Goal: Task Accomplishment & Management: Use online tool/utility

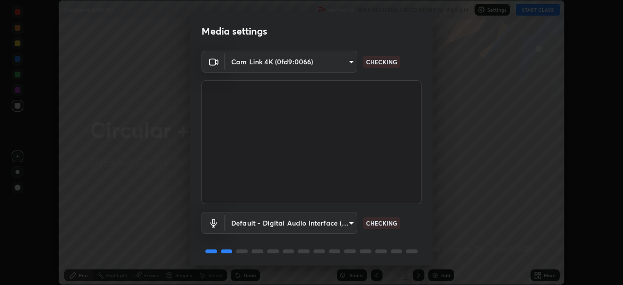
scroll to position [35, 0]
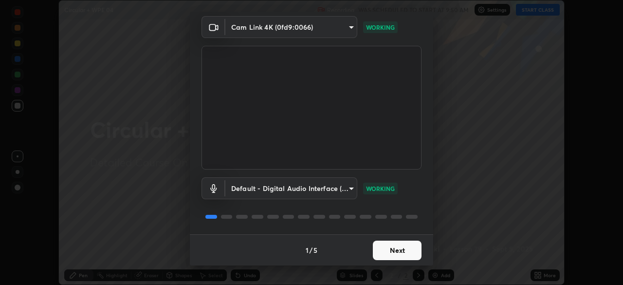
click at [378, 250] on button "Next" at bounding box center [397, 249] width 49 height 19
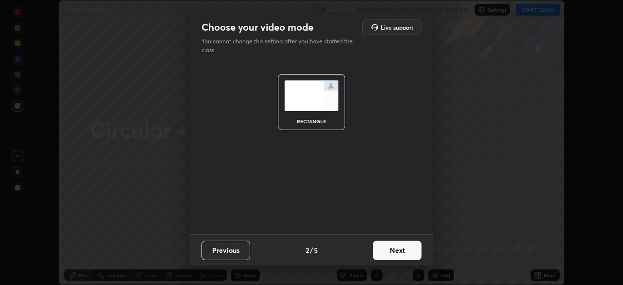
click at [382, 255] on button "Next" at bounding box center [397, 249] width 49 height 19
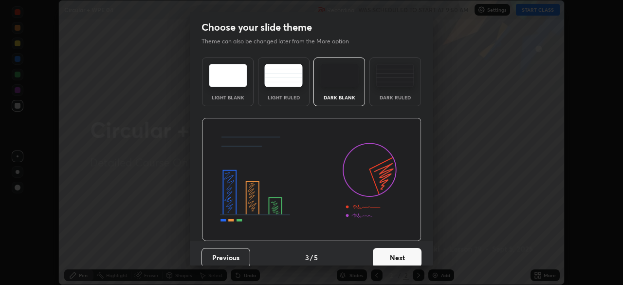
click at [381, 256] on button "Next" at bounding box center [397, 257] width 49 height 19
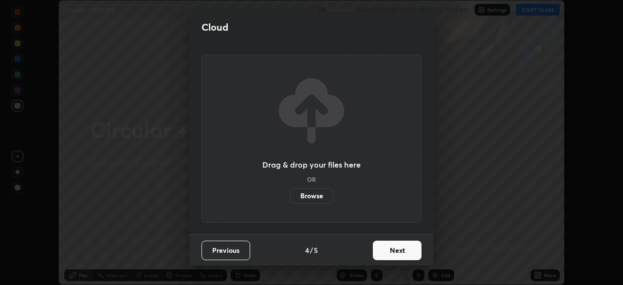
click at [382, 248] on button "Next" at bounding box center [397, 249] width 49 height 19
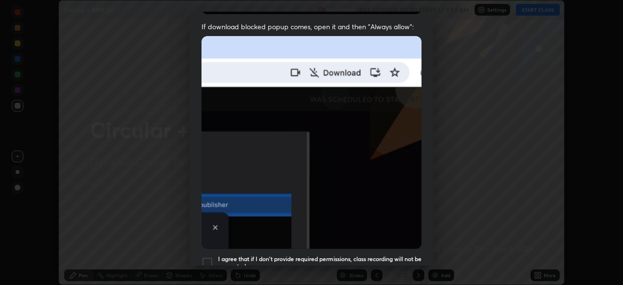
scroll to position [206, 0]
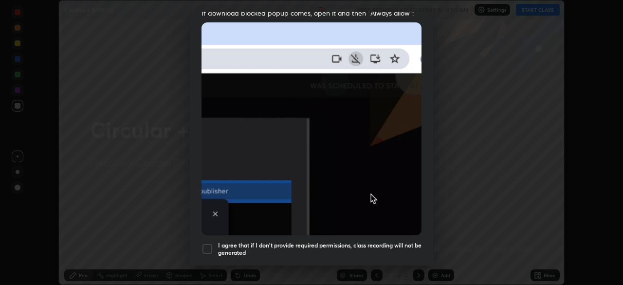
click at [261, 241] on h5 "I agree that if I don't provide required permissions, class recording will not …" at bounding box center [319, 248] width 203 height 15
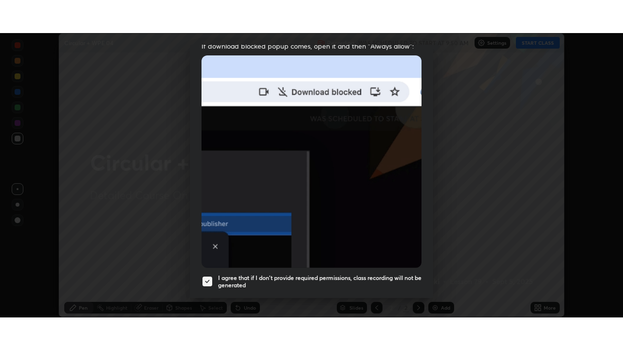
scroll to position [233, 0]
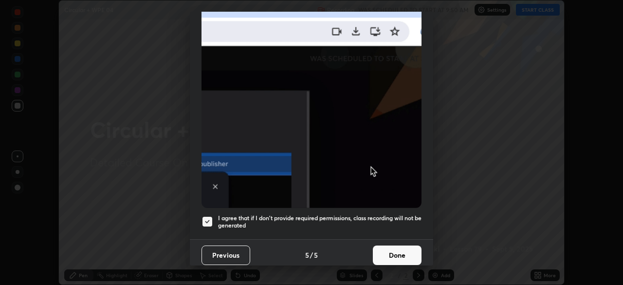
click at [390, 254] on button "Done" at bounding box center [397, 254] width 49 height 19
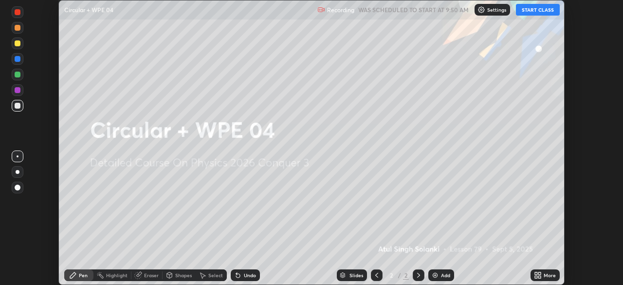
click at [543, 276] on div "More" at bounding box center [545, 275] width 29 height 12
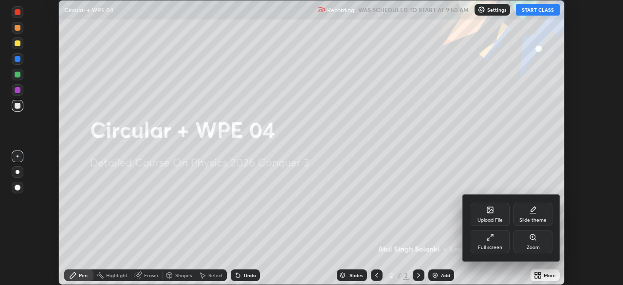
click at [495, 238] on div "Full screen" at bounding box center [490, 241] width 39 height 23
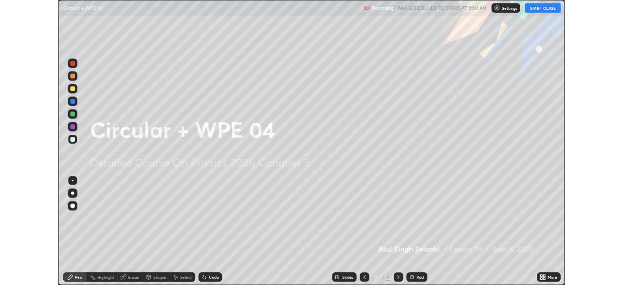
scroll to position [350, 623]
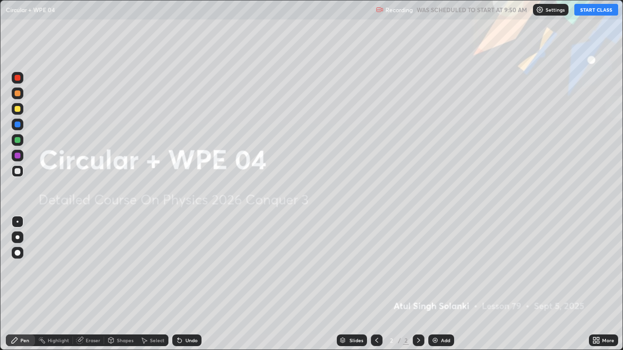
click at [585, 13] on button "START CLASS" at bounding box center [596, 10] width 44 height 12
click at [435, 284] on img at bounding box center [435, 341] width 8 height 8
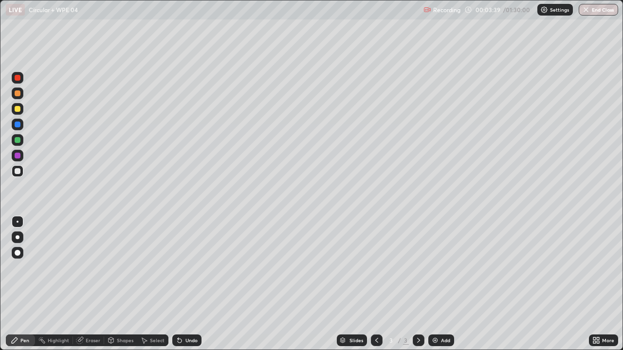
click at [123, 284] on div "Shapes" at bounding box center [125, 340] width 17 height 5
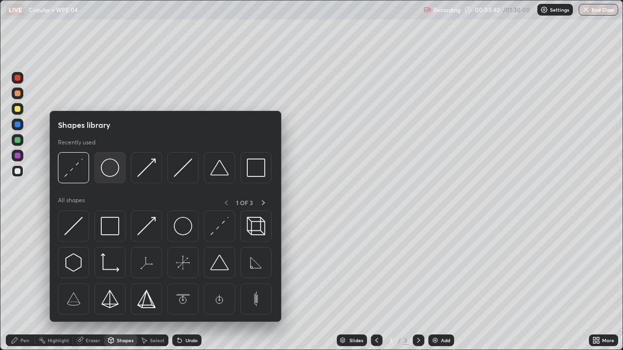
click at [116, 168] on img at bounding box center [110, 168] width 18 height 18
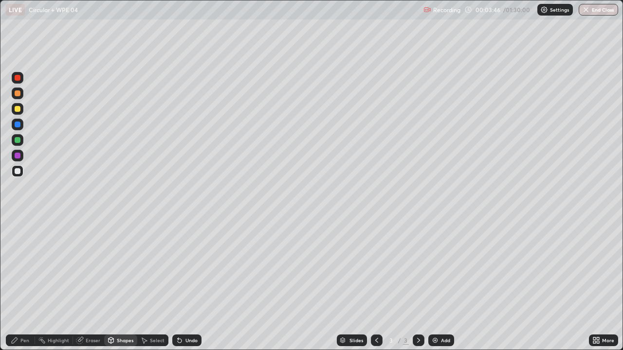
click at [21, 284] on div "Pen" at bounding box center [24, 340] width 9 height 5
click at [16, 248] on div at bounding box center [18, 253] width 12 height 12
click at [19, 157] on div at bounding box center [18, 156] width 6 height 6
click at [125, 284] on div "Shapes" at bounding box center [125, 340] width 17 height 5
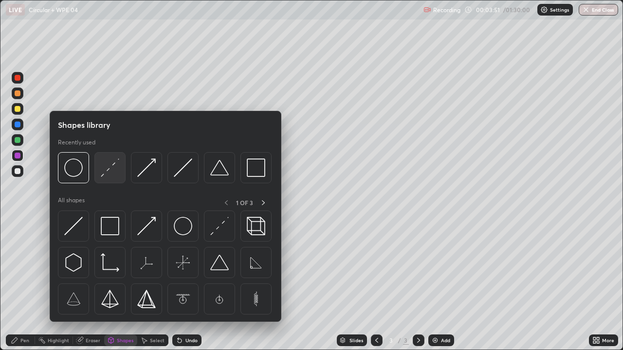
click at [113, 172] on img at bounding box center [110, 168] width 18 height 18
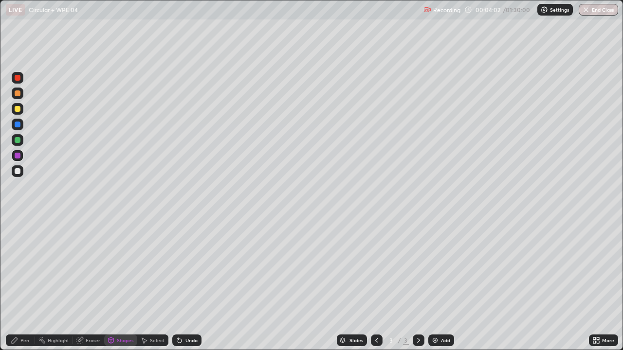
click at [21, 140] on div at bounding box center [18, 140] width 12 height 12
click at [21, 284] on div "Pen" at bounding box center [24, 340] width 9 height 5
click at [18, 125] on div at bounding box center [18, 125] width 6 height 6
click at [21, 171] on div at bounding box center [18, 172] width 12 height 12
click at [441, 284] on div "Add" at bounding box center [445, 340] width 9 height 5
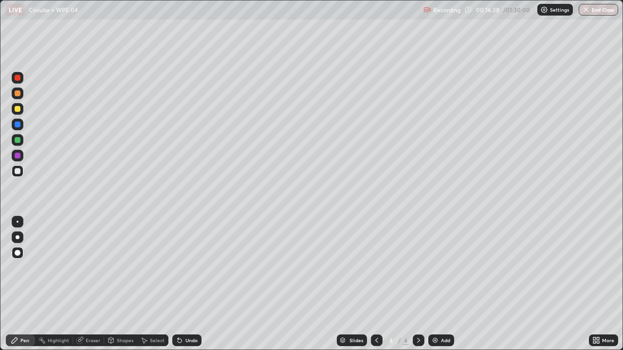
click at [150, 284] on div "Select" at bounding box center [157, 340] width 15 height 5
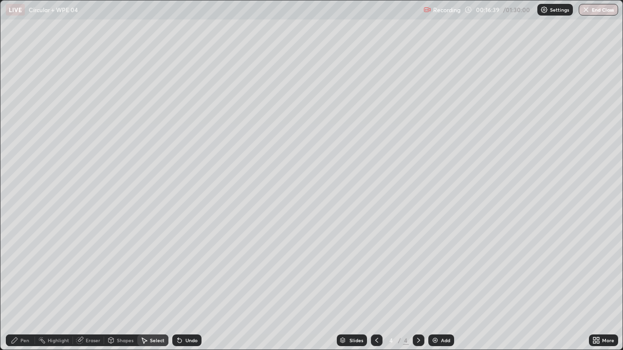
click at [186, 284] on div "Undo" at bounding box center [191, 340] width 12 height 5
click at [189, 284] on div "Undo" at bounding box center [191, 340] width 12 height 5
click at [188, 284] on div "Undo" at bounding box center [191, 340] width 12 height 5
click at [187, 284] on div "Undo" at bounding box center [191, 340] width 12 height 5
click at [189, 284] on div "Undo" at bounding box center [191, 340] width 12 height 5
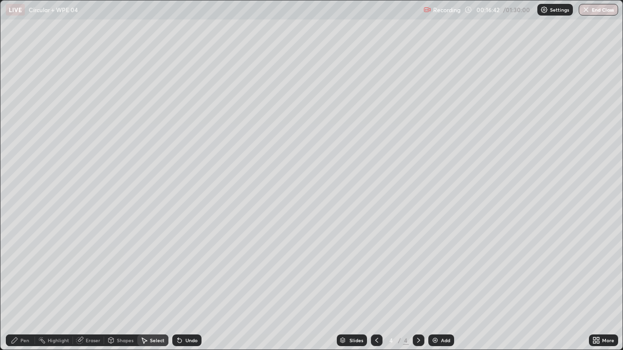
click at [188, 284] on div "Undo" at bounding box center [191, 340] width 12 height 5
click at [186, 284] on div "Undo" at bounding box center [191, 340] width 12 height 5
click at [25, 284] on div "Pen" at bounding box center [24, 340] width 9 height 5
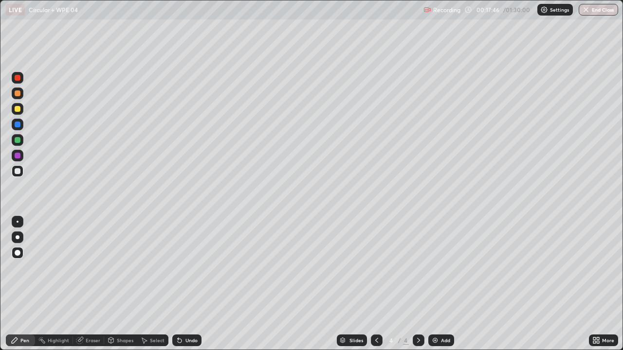
click at [190, 284] on div "Undo" at bounding box center [191, 340] width 12 height 5
click at [440, 284] on div "Add" at bounding box center [441, 341] width 26 height 12
click at [18, 78] on div at bounding box center [18, 78] width 6 height 6
click at [20, 108] on div at bounding box center [18, 109] width 6 height 6
click at [21, 140] on div at bounding box center [18, 140] width 12 height 12
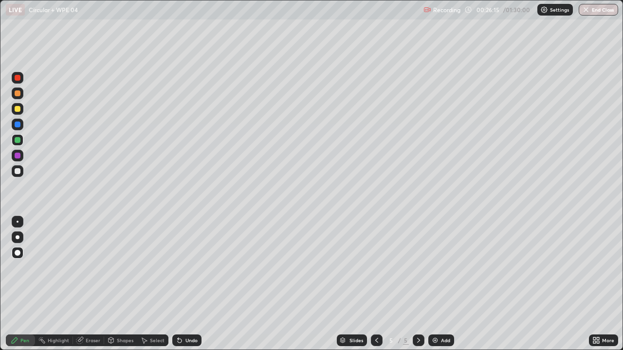
click at [19, 79] on div at bounding box center [18, 78] width 6 height 6
click at [21, 125] on div at bounding box center [18, 125] width 12 height 12
click at [21, 171] on div at bounding box center [18, 172] width 12 height 12
click at [185, 284] on div "Undo" at bounding box center [191, 340] width 12 height 5
click at [187, 284] on div "Undo" at bounding box center [191, 340] width 12 height 5
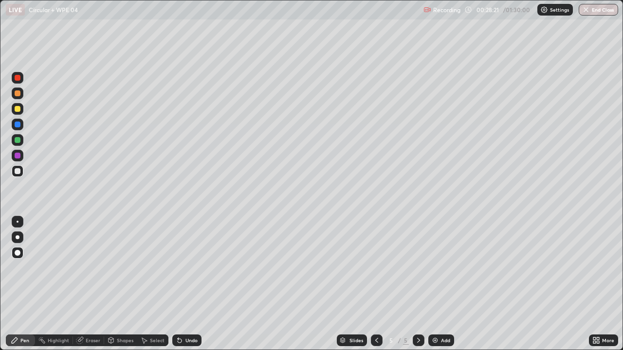
click at [189, 284] on div "Undo" at bounding box center [191, 340] width 12 height 5
click at [530, 284] on div "Slides 5 / 5 Add" at bounding box center [395, 340] width 387 height 19
click at [434, 284] on img at bounding box center [435, 341] width 8 height 8
click at [22, 156] on div at bounding box center [18, 156] width 12 height 12
click at [23, 141] on div at bounding box center [18, 140] width 12 height 12
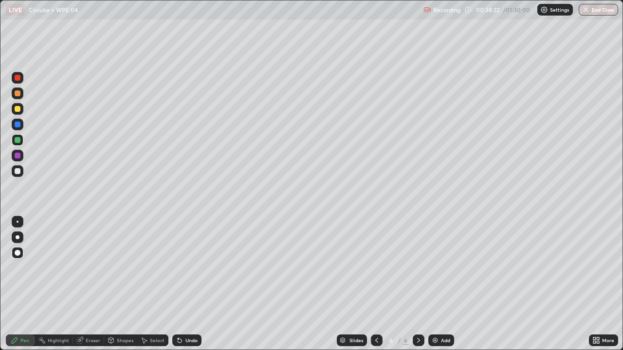
click at [19, 174] on div at bounding box center [18, 172] width 12 height 12
click at [439, 284] on div "Add" at bounding box center [441, 341] width 26 height 12
click at [186, 284] on div "Undo" at bounding box center [191, 340] width 12 height 5
click at [188, 284] on div "Undo" at bounding box center [191, 340] width 12 height 5
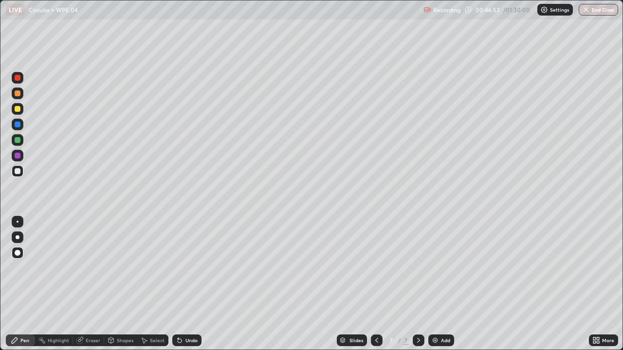
click at [191, 284] on div "Undo" at bounding box center [191, 340] width 12 height 5
click at [87, 284] on div "Eraser" at bounding box center [88, 341] width 31 height 12
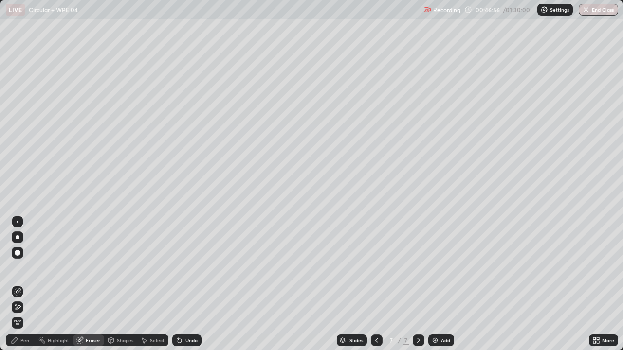
click at [26, 284] on div "Pen" at bounding box center [24, 340] width 9 height 5
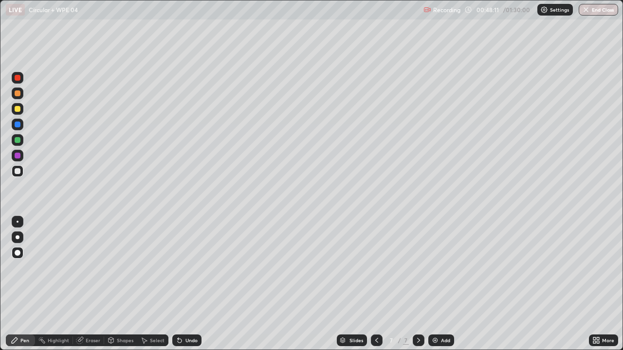
click at [20, 155] on div at bounding box center [18, 156] width 6 height 6
click at [22, 173] on div at bounding box center [18, 172] width 12 height 12
click at [442, 284] on div "Add" at bounding box center [445, 340] width 9 height 5
click at [124, 284] on div "Shapes" at bounding box center [125, 340] width 17 height 5
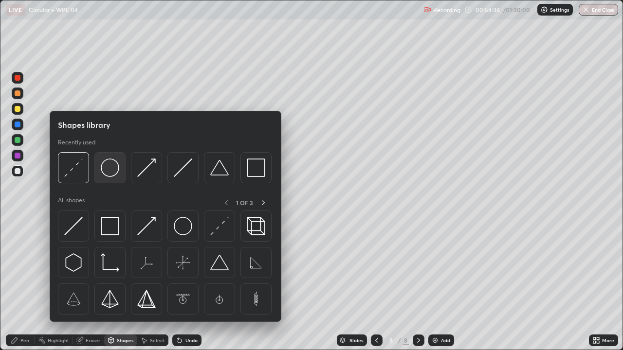
click at [115, 172] on img at bounding box center [110, 168] width 18 height 18
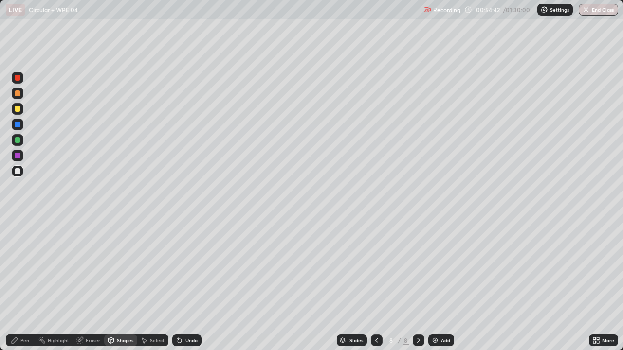
click at [123, 284] on div "Shapes" at bounding box center [125, 340] width 17 height 5
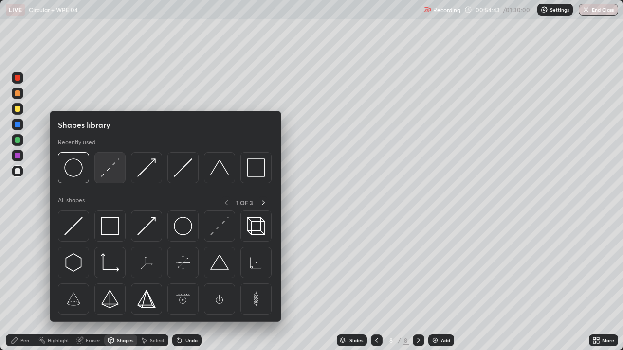
click at [110, 171] on img at bounding box center [110, 168] width 18 height 18
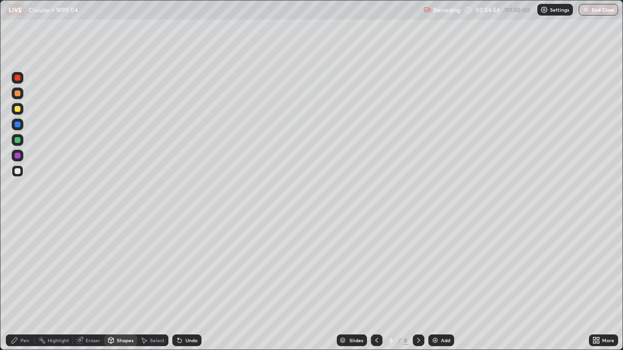
click at [24, 284] on div "Pen" at bounding box center [24, 340] width 9 height 5
click at [20, 140] on div at bounding box center [18, 140] width 6 height 6
click at [21, 78] on div at bounding box center [18, 78] width 12 height 12
click at [17, 173] on div at bounding box center [18, 171] width 6 height 6
click at [21, 139] on div at bounding box center [18, 140] width 12 height 12
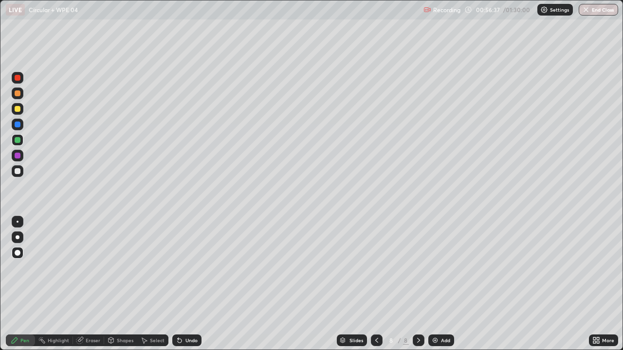
click at [19, 95] on div at bounding box center [18, 94] width 6 height 6
click at [20, 140] on div at bounding box center [18, 140] width 6 height 6
click at [22, 126] on div at bounding box center [18, 125] width 12 height 12
click at [95, 284] on div "Eraser" at bounding box center [93, 340] width 15 height 5
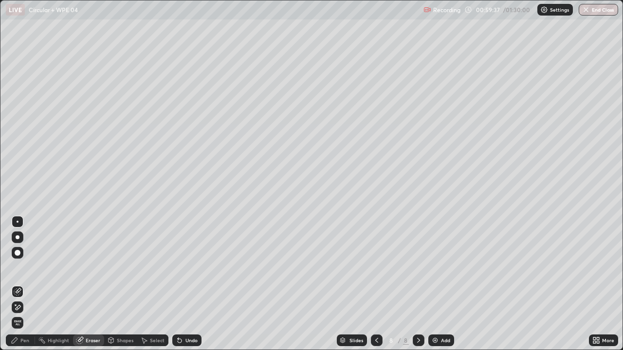
click at [154, 284] on div "Select" at bounding box center [152, 341] width 31 height 12
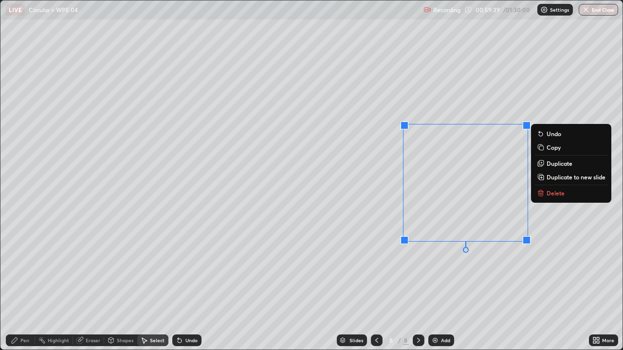
click at [552, 196] on p "Delete" at bounding box center [556, 193] width 18 height 8
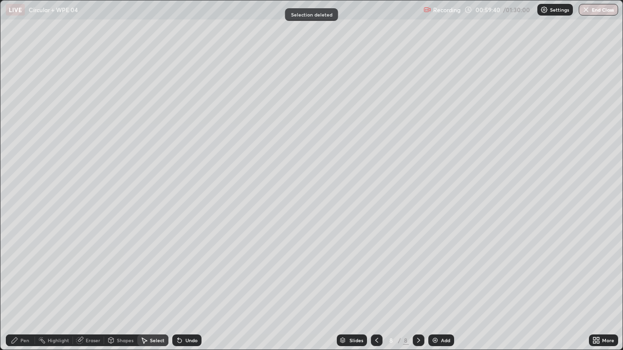
click at [25, 284] on div "Pen" at bounding box center [24, 340] width 9 height 5
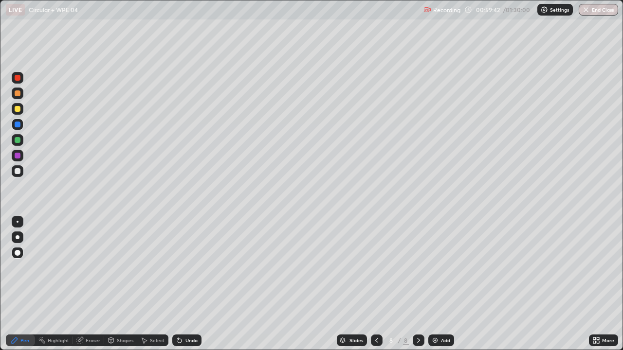
click at [18, 173] on div at bounding box center [18, 171] width 6 height 6
click at [20, 93] on div at bounding box center [18, 94] width 6 height 6
click at [19, 142] on div at bounding box center [18, 140] width 6 height 6
click at [18, 124] on div at bounding box center [18, 125] width 6 height 6
click at [19, 140] on div at bounding box center [18, 140] width 6 height 6
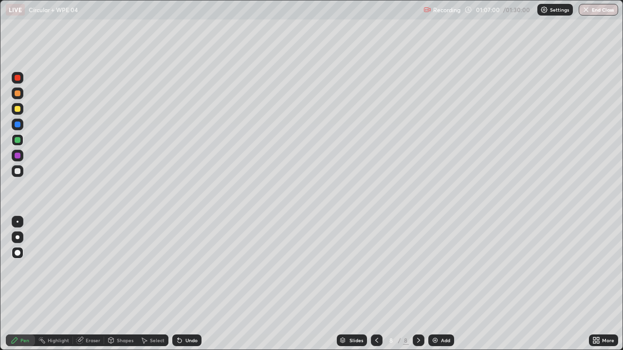
click at [437, 284] on img at bounding box center [435, 341] width 8 height 8
click at [19, 170] on div at bounding box center [18, 171] width 6 height 6
click at [118, 284] on div "Shapes" at bounding box center [120, 341] width 33 height 12
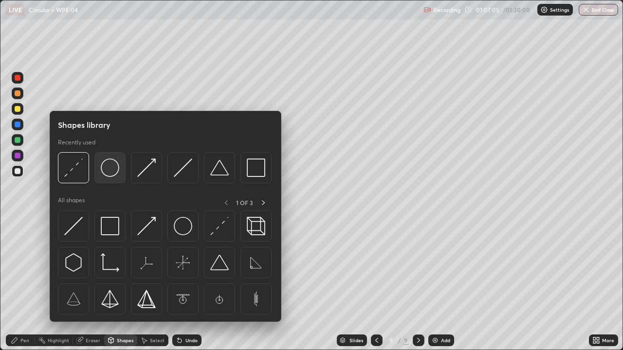
click at [115, 173] on img at bounding box center [110, 168] width 18 height 18
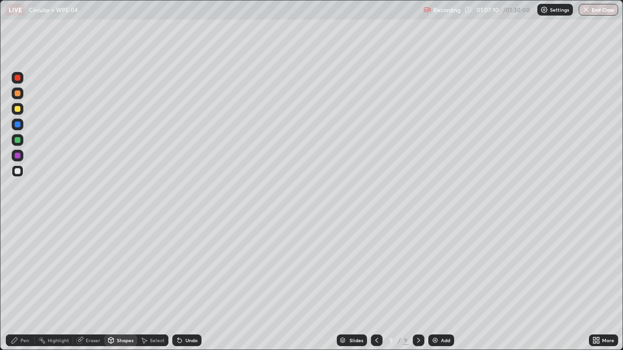
click at [17, 284] on icon at bounding box center [15, 341] width 8 height 8
click at [155, 284] on div "Select" at bounding box center [157, 340] width 15 height 5
click at [22, 284] on div "Pen" at bounding box center [24, 340] width 9 height 5
click at [441, 284] on div "Add" at bounding box center [445, 340] width 9 height 5
click at [124, 284] on div "Shapes" at bounding box center [125, 340] width 17 height 5
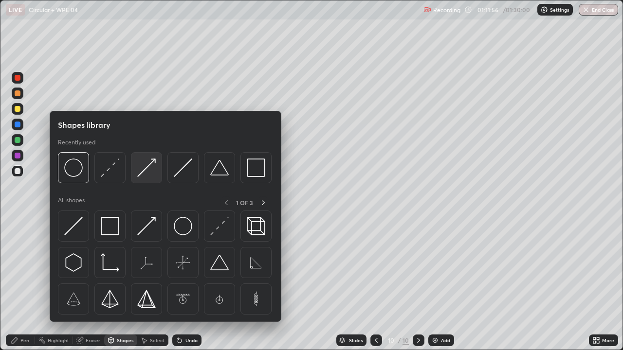
click at [151, 172] on img at bounding box center [146, 168] width 18 height 18
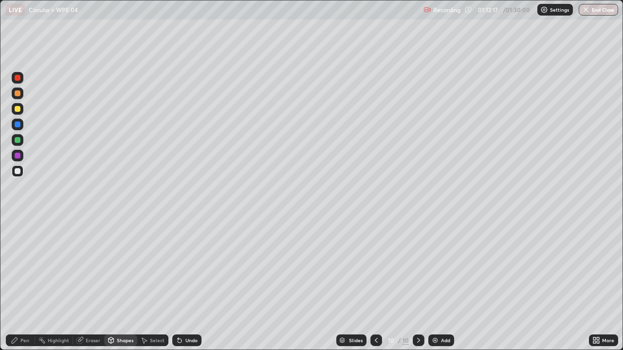
click at [23, 284] on div "Pen" at bounding box center [24, 340] width 9 height 5
click at [20, 141] on div at bounding box center [18, 140] width 6 height 6
click at [18, 171] on div at bounding box center [18, 171] width 6 height 6
click at [21, 140] on div at bounding box center [18, 140] width 12 height 12
click at [19, 171] on div at bounding box center [18, 171] width 6 height 6
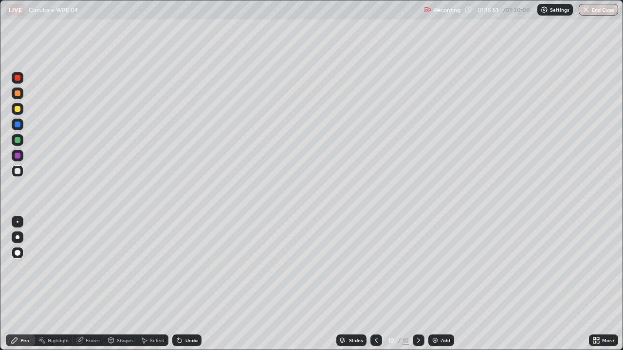
click at [443, 284] on div "Add" at bounding box center [445, 340] width 9 height 5
click at [114, 284] on div "Shapes" at bounding box center [120, 341] width 33 height 12
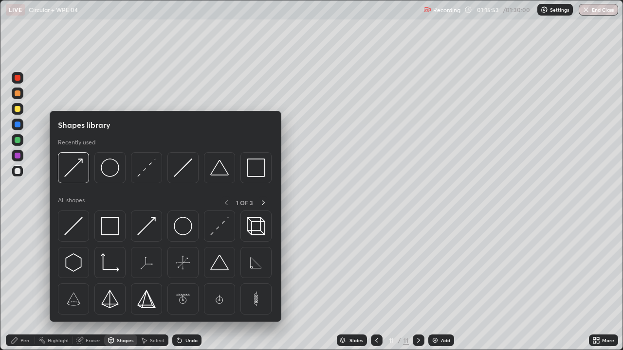
click at [118, 284] on div "Shapes" at bounding box center [125, 340] width 17 height 5
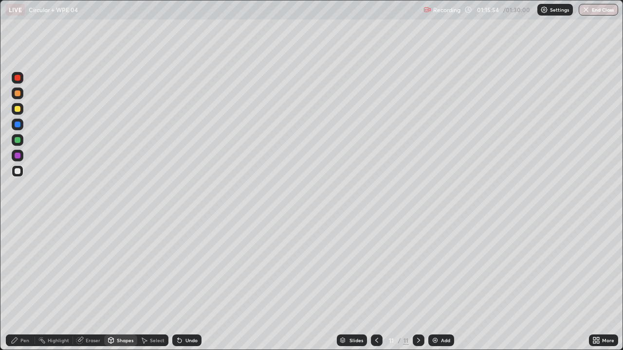
click at [119, 284] on div "Shapes" at bounding box center [120, 341] width 33 height 12
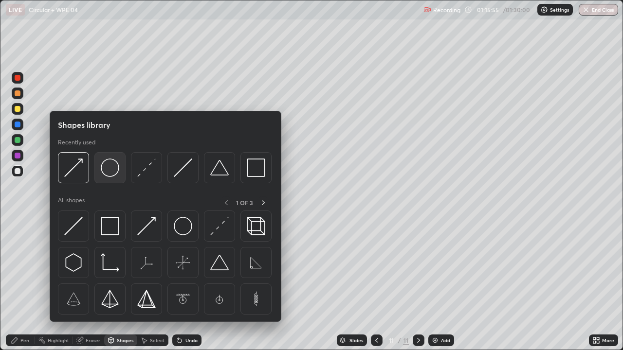
click at [111, 175] on img at bounding box center [110, 168] width 18 height 18
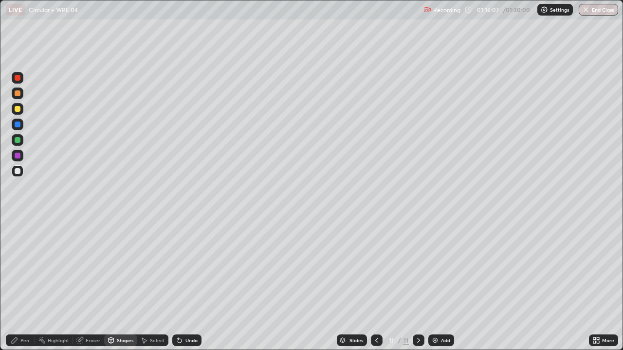
click at [21, 78] on div at bounding box center [18, 78] width 12 height 12
click at [186, 284] on div "Undo" at bounding box center [191, 340] width 12 height 5
click at [22, 284] on div "Pen" at bounding box center [20, 341] width 29 height 12
click at [21, 139] on div at bounding box center [18, 140] width 12 height 12
click at [18, 126] on div at bounding box center [18, 125] width 6 height 6
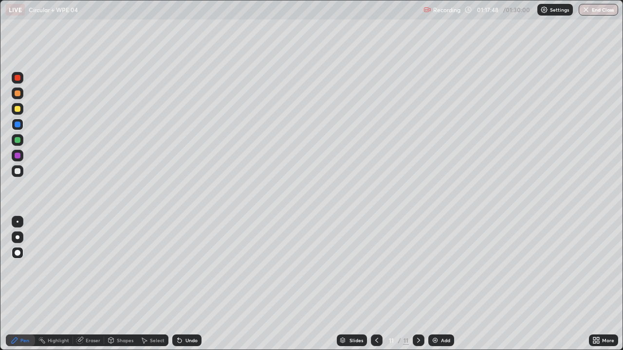
click at [21, 155] on div at bounding box center [18, 156] width 12 height 12
click at [18, 172] on div at bounding box center [18, 171] width 6 height 6
click at [376, 284] on icon at bounding box center [377, 341] width 8 height 8
click at [154, 284] on div "Select" at bounding box center [157, 340] width 15 height 5
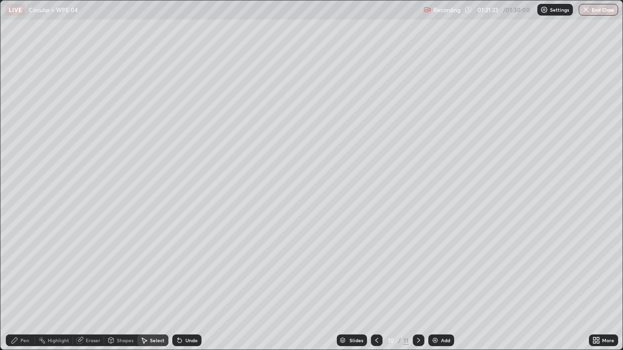
click at [25, 284] on div "Pen" at bounding box center [24, 340] width 9 height 5
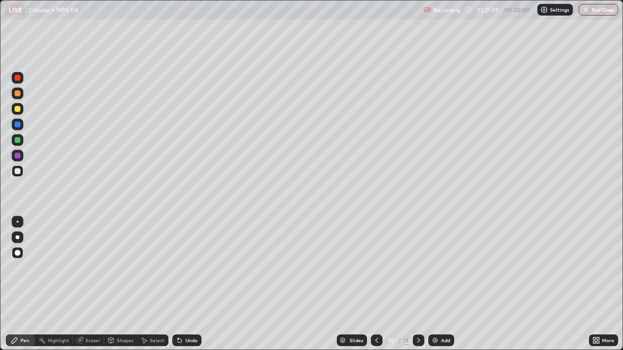
click at [19, 143] on div at bounding box center [18, 140] width 6 height 6
click at [418, 284] on icon at bounding box center [419, 341] width 8 height 8
click at [595, 12] on button "End Class" at bounding box center [599, 10] width 38 height 12
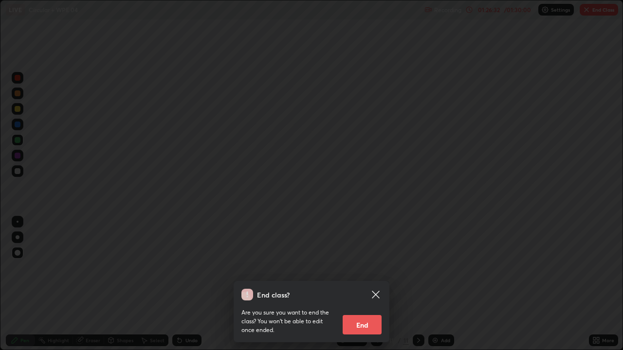
click at [364, 284] on button "End" at bounding box center [362, 324] width 39 height 19
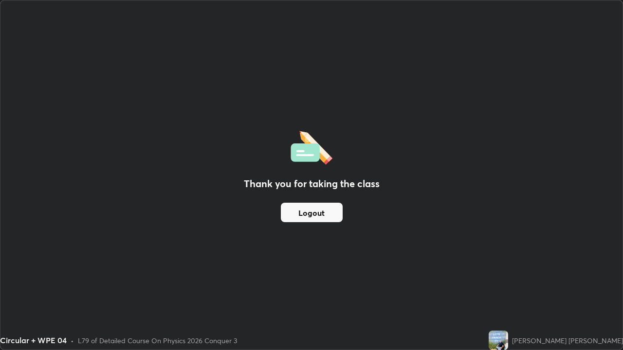
click at [334, 215] on button "Logout" at bounding box center [312, 212] width 62 height 19
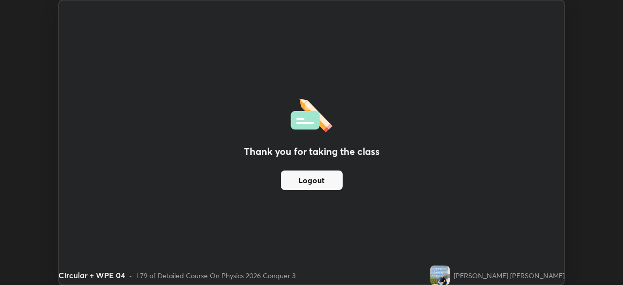
scroll to position [48395, 48057]
click at [328, 179] on button "Logout" at bounding box center [312, 179] width 62 height 19
click at [330, 184] on button "Logout" at bounding box center [312, 179] width 62 height 19
